Goal: Task Accomplishment & Management: Manage account settings

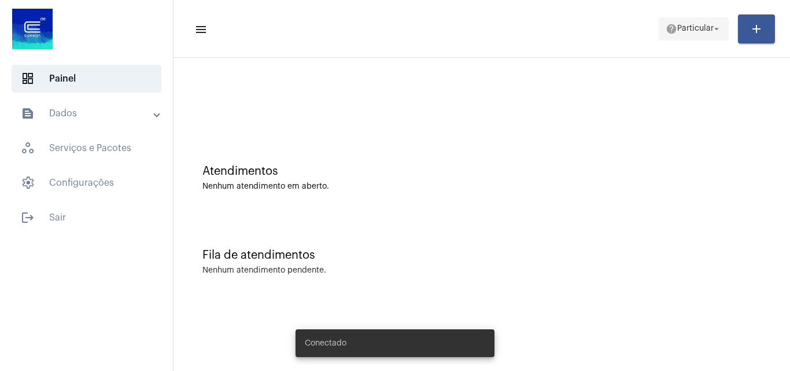
click at [687, 32] on span "help Particular arrow_drop_down" at bounding box center [694, 28] width 56 height 21
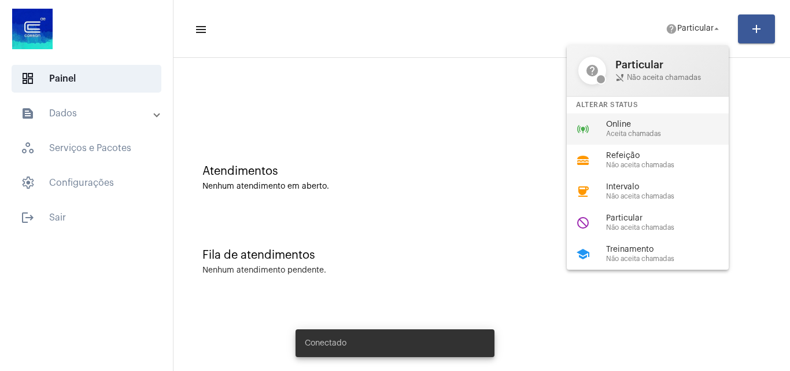
click at [652, 132] on span "Aceita chamadas" at bounding box center [672, 134] width 132 height 8
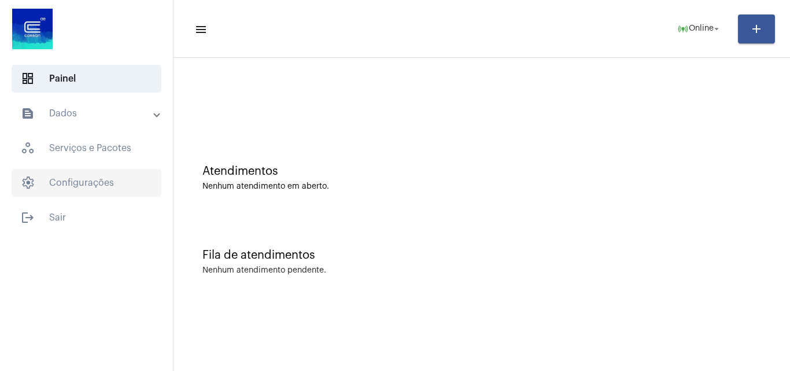
click at [104, 178] on span "settings Configurações" at bounding box center [87, 183] width 150 height 28
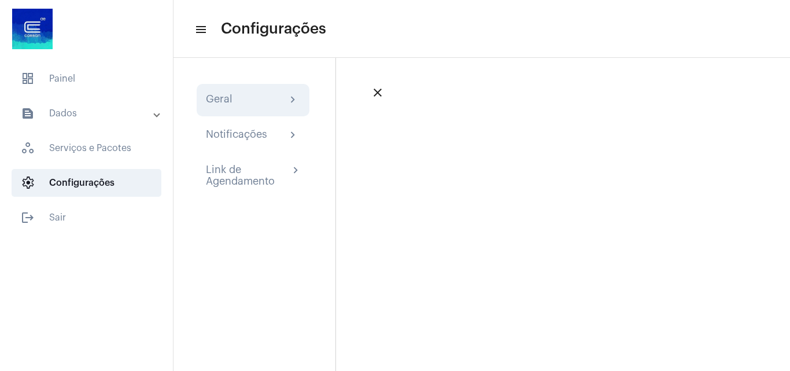
click at [239, 112] on div "Geral chevron_right" at bounding box center [253, 100] width 113 height 32
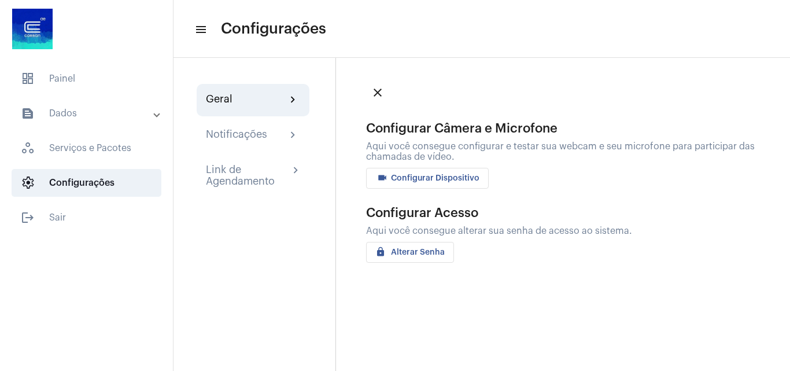
click at [426, 176] on span "videocam Configurar Dispositivo" at bounding box center [427, 178] width 104 height 8
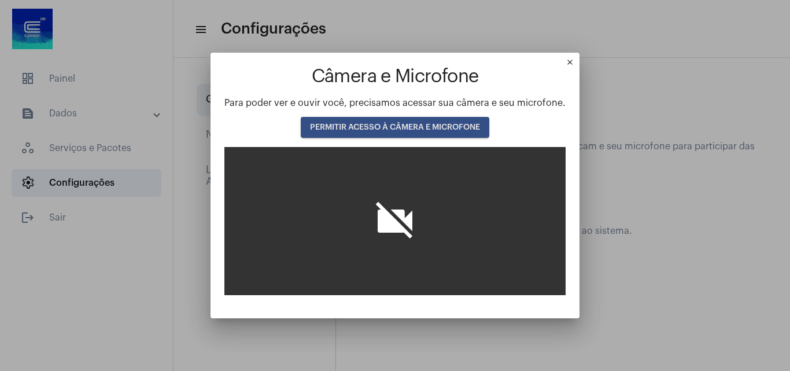
click at [445, 124] on span "PERMITIR ACESSO À CÂMERA E MICROFONE" at bounding box center [395, 127] width 170 height 8
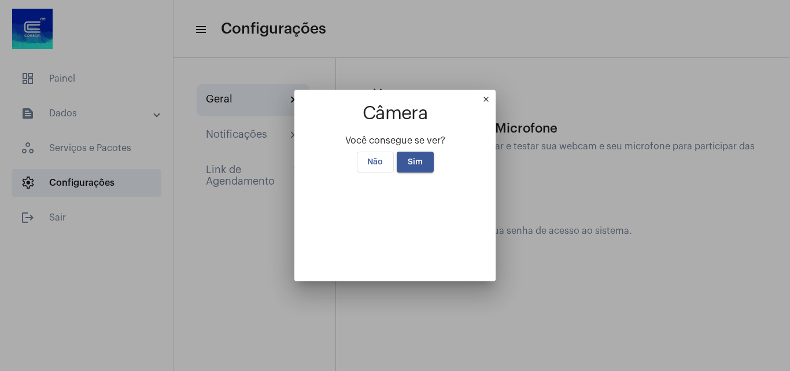
click at [411, 158] on span "Sim" at bounding box center [415, 162] width 15 height 8
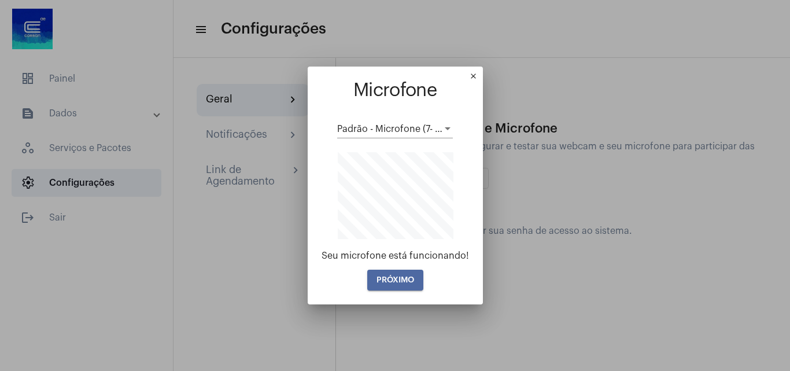
click at [397, 283] on span "PRÓXIMO" at bounding box center [395, 280] width 38 height 8
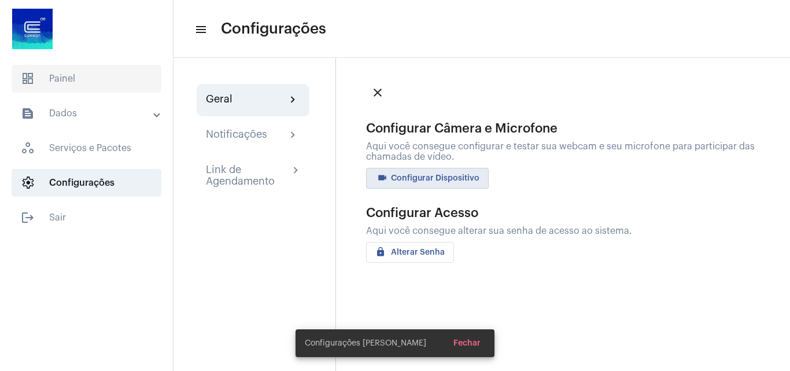
click at [102, 74] on span "dashboard Painel" at bounding box center [87, 79] width 150 height 28
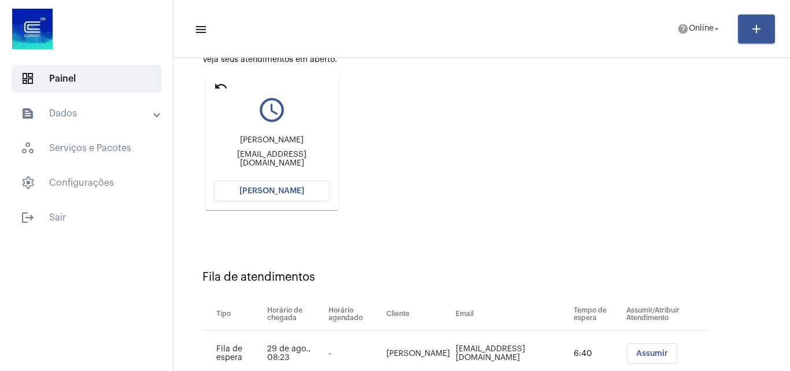
scroll to position [164, 0]
